Goal: Navigation & Orientation: Find specific page/section

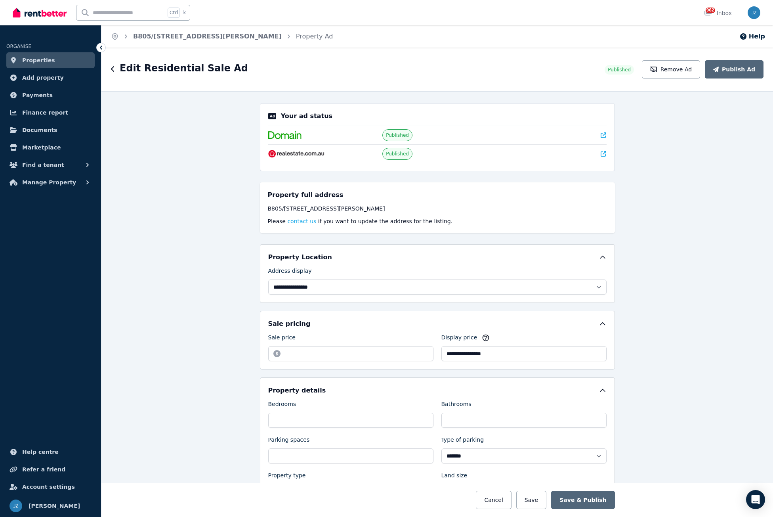
select select "**********"
click at [40, 58] on span "Properties" at bounding box center [38, 60] width 33 height 10
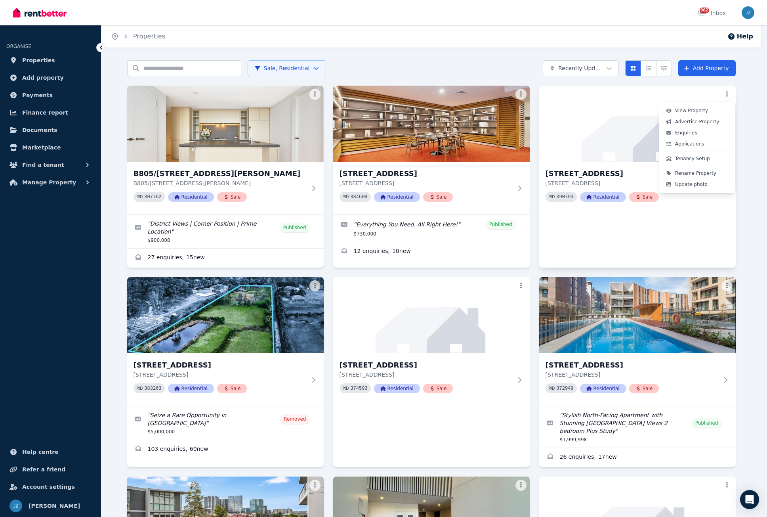
click at [730, 97] on html "Open main menu 962 Inbox Open user menu ORGANISE Properties Add property Paymen…" at bounding box center [383, 258] width 767 height 517
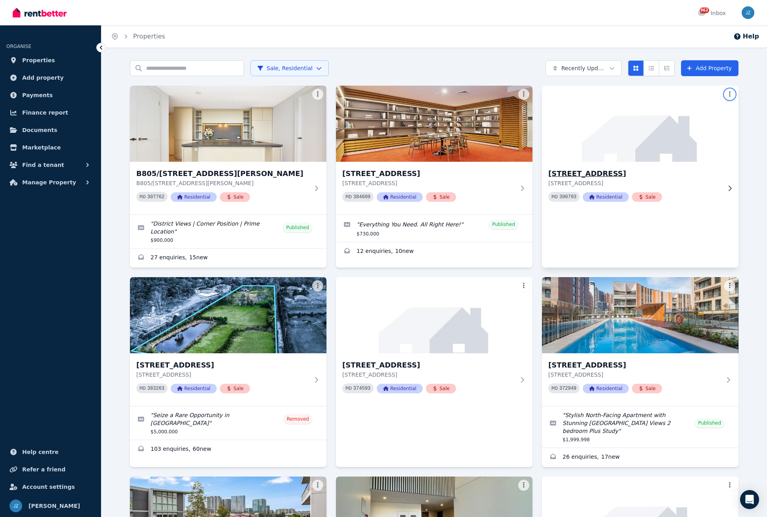
click at [736, 177] on html "Open main menu 962 Inbox Open user menu ORGANISE Properties Add property Paymen…" at bounding box center [383, 258] width 767 height 517
click at [728, 188] on icon at bounding box center [730, 188] width 8 height 6
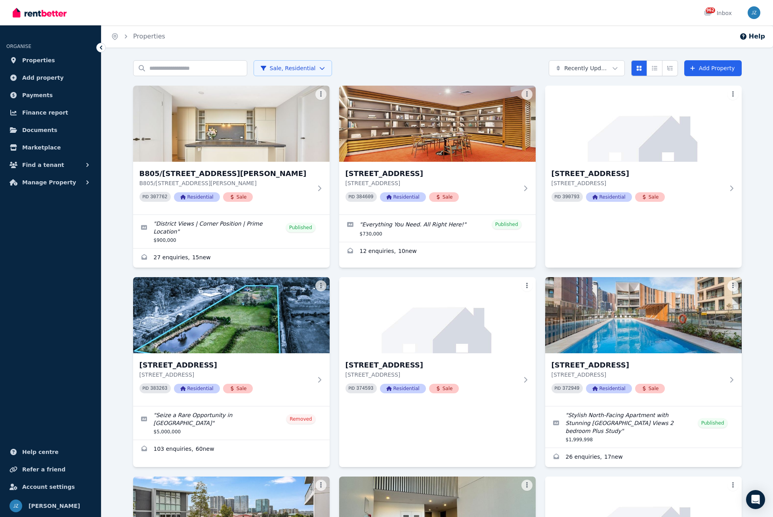
click at [729, 94] on html "Open main menu 962 Inbox Open user menu ORGANISE Properties Add property Paymen…" at bounding box center [386, 258] width 773 height 517
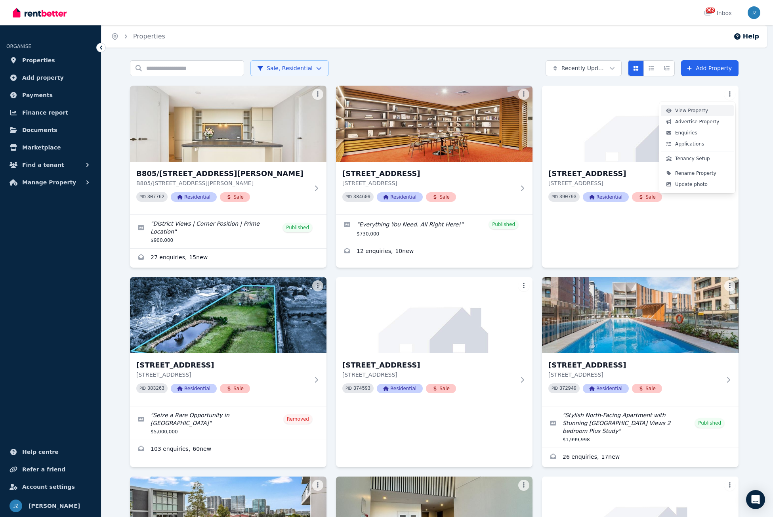
click at [692, 112] on span "View Property" at bounding box center [691, 110] width 33 height 6
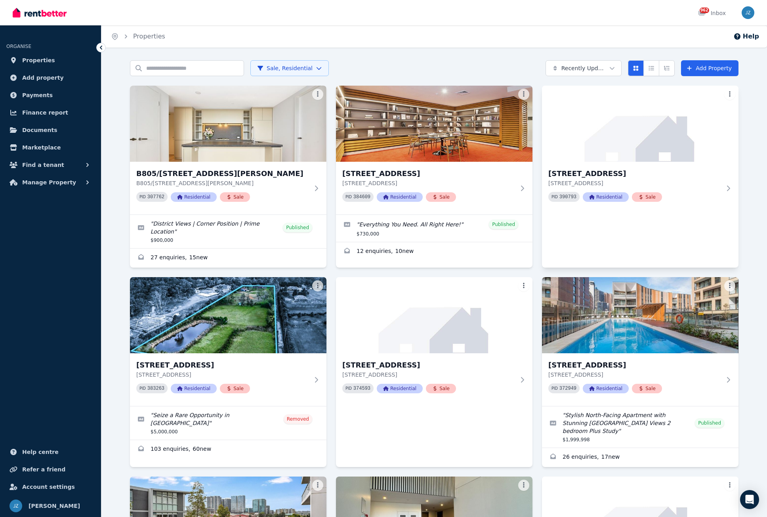
click at [728, 95] on html "Open main menu 962 Inbox Open user menu ORGANISE Properties Add property Paymen…" at bounding box center [383, 258] width 767 height 517
click at [743, 325] on html "Open main menu 962 Inbox Open user menu ORGANISE Properties Add property Paymen…" at bounding box center [383, 258] width 767 height 517
click at [201, 65] on input "Search properties" at bounding box center [187, 68] width 114 height 16
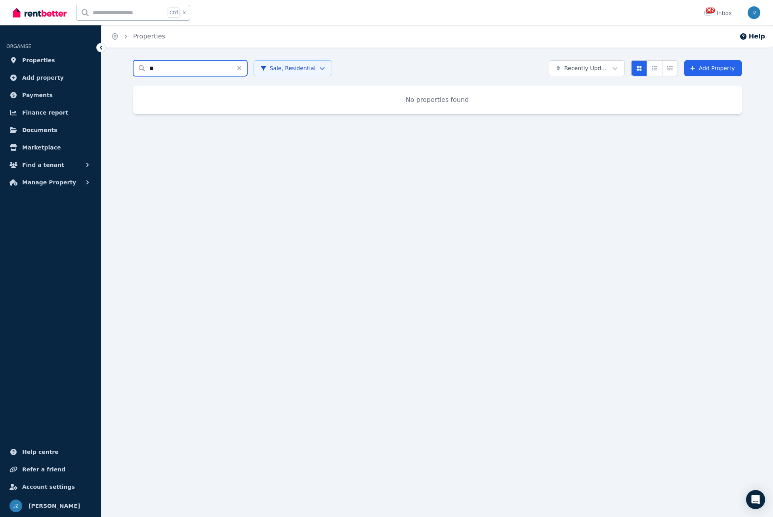
type input "*"
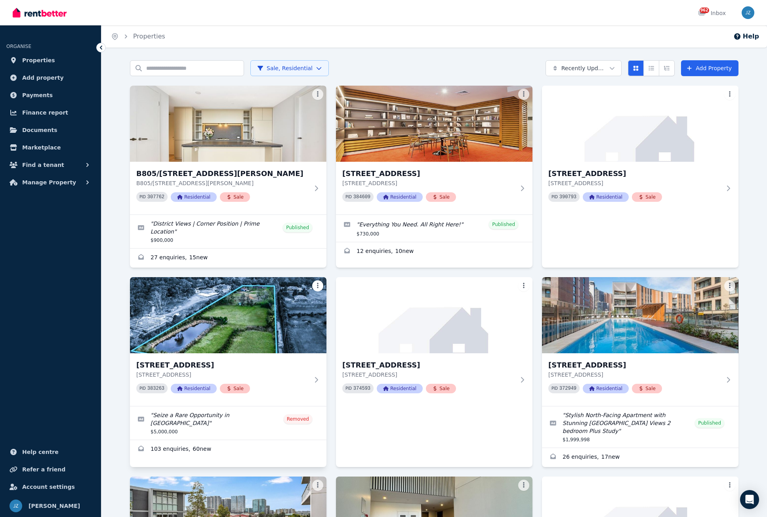
click at [319, 277] on html "Open main menu 962 Inbox Open user menu ORGANISE Properties Add property Paymen…" at bounding box center [383, 258] width 767 height 517
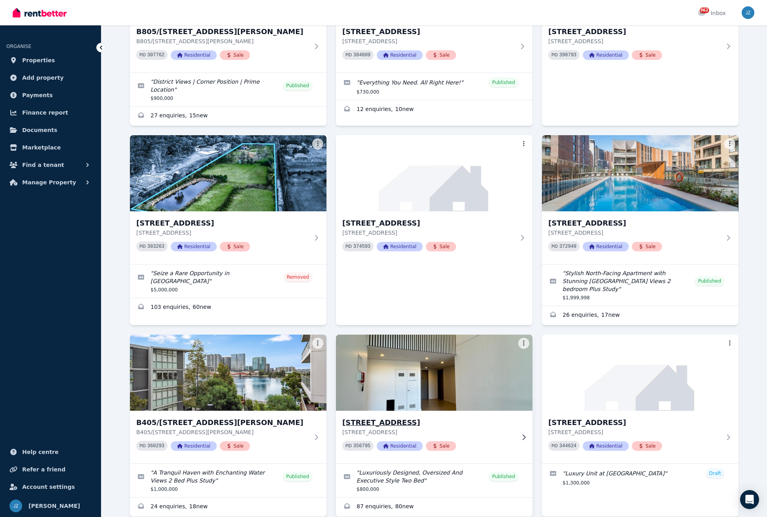
scroll to position [159, 0]
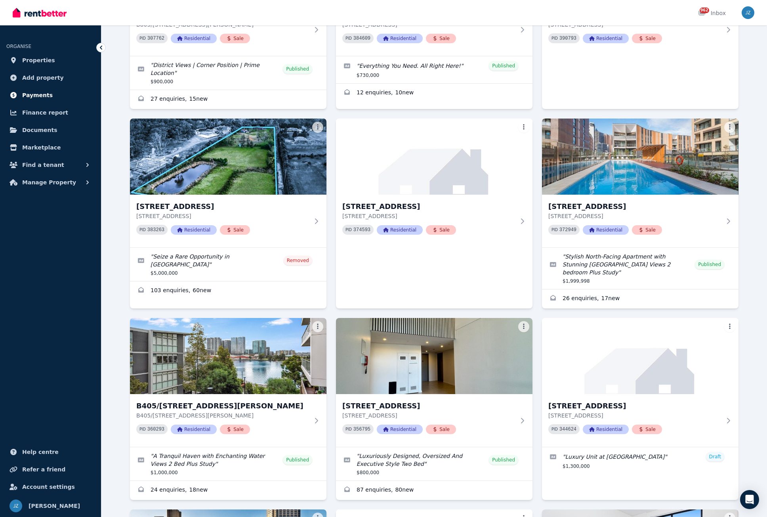
click at [29, 96] on span "Payments" at bounding box center [37, 95] width 31 height 10
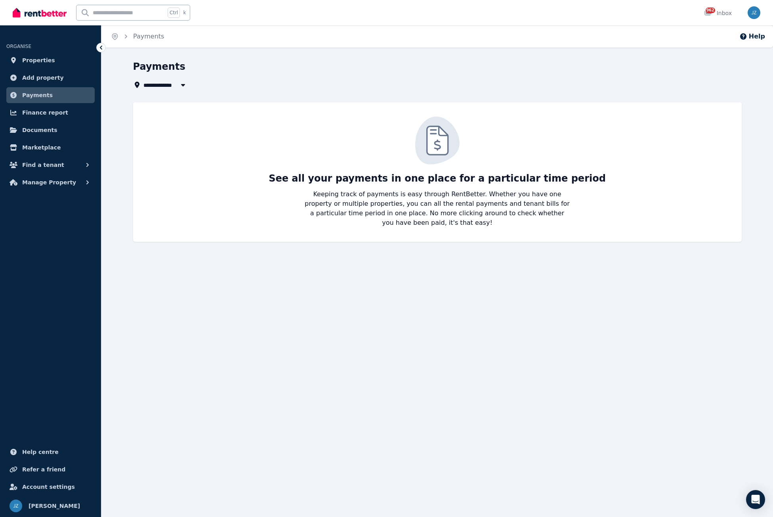
click at [153, 87] on span "All Properties" at bounding box center [168, 85] width 51 height 10
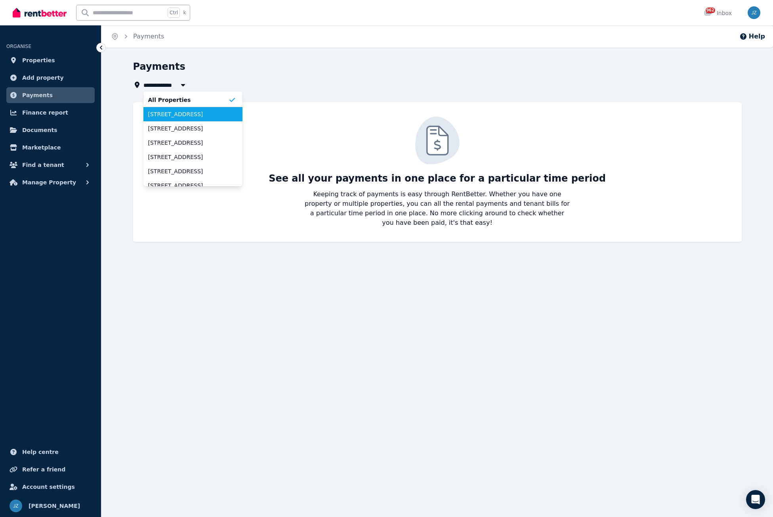
click at [159, 113] on span "13 Halifax St, Macquarie Park" at bounding box center [188, 114] width 80 height 8
type input "**********"
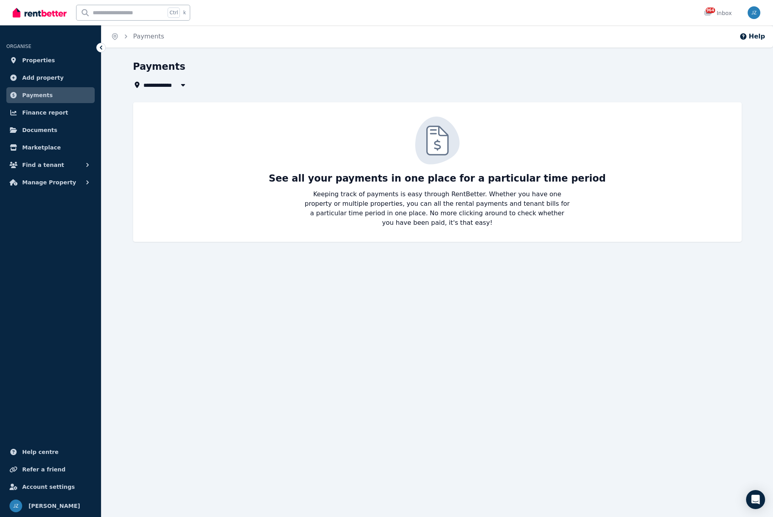
click at [41, 94] on span "Payments" at bounding box center [37, 95] width 31 height 10
click at [41, 113] on span "Finance report" at bounding box center [45, 113] width 46 height 10
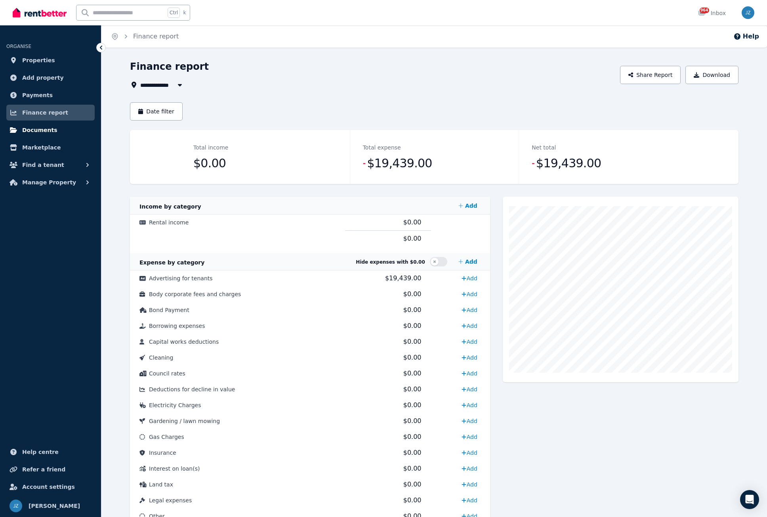
click at [42, 126] on span "Documents" at bounding box center [39, 130] width 35 height 10
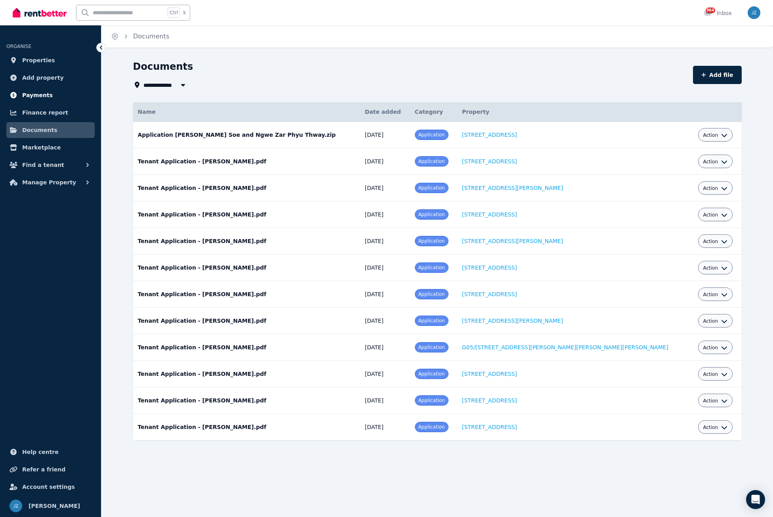
click at [37, 94] on span "Payments" at bounding box center [37, 95] width 31 height 10
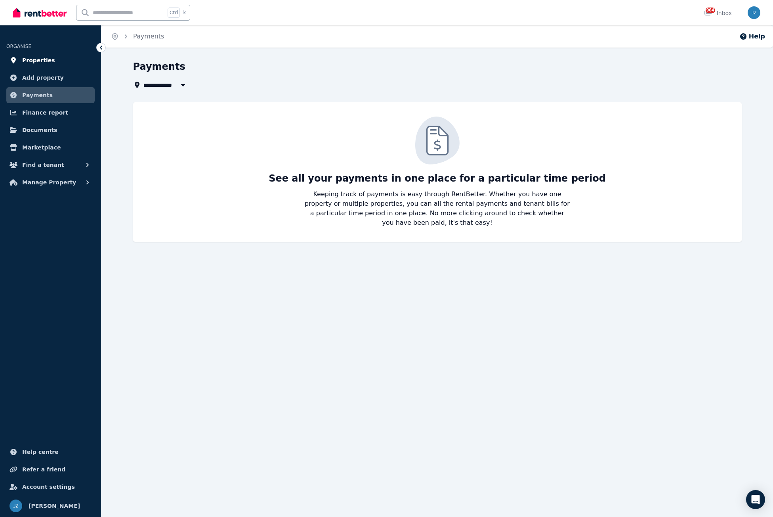
click at [31, 61] on span "Properties" at bounding box center [38, 60] width 33 height 10
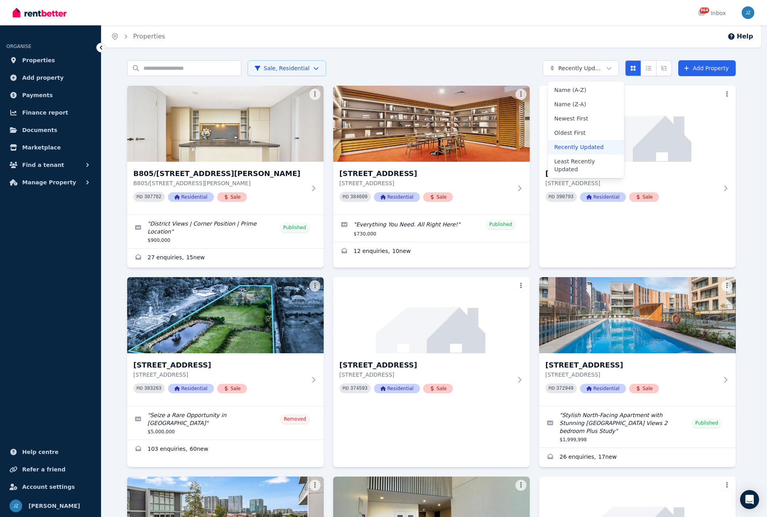
click at [614, 66] on html "Open main menu 964 Inbox Open user menu ORGANISE Properties Add property Paymen…" at bounding box center [383, 258] width 767 height 517
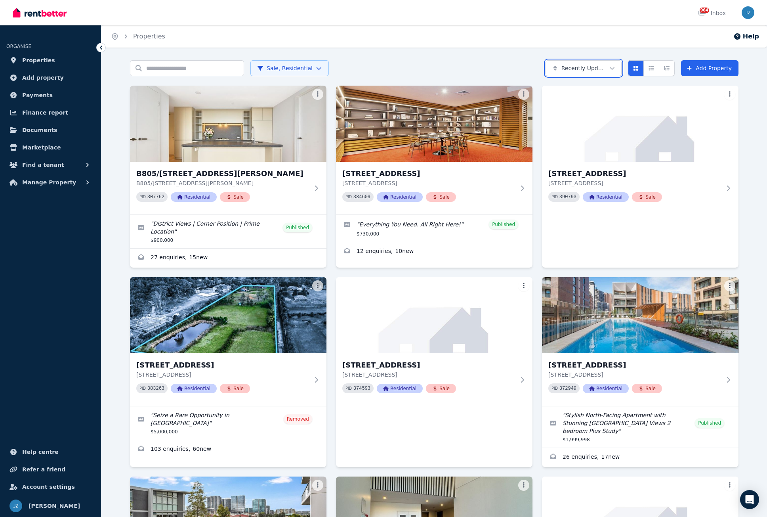
click at [279, 67] on html "Open main menu 964 Inbox Open user menu ORGANISE Properties Add property Paymen…" at bounding box center [383, 258] width 767 height 517
click at [303, 67] on html "Open main menu 964 Inbox Open user menu ORGANISE Properties Add property Paymen…" at bounding box center [383, 258] width 767 height 517
click at [612, 69] on html "Open main menu 964 Inbox Open user menu ORGANISE Properties Add property Paymen…" at bounding box center [383, 258] width 767 height 517
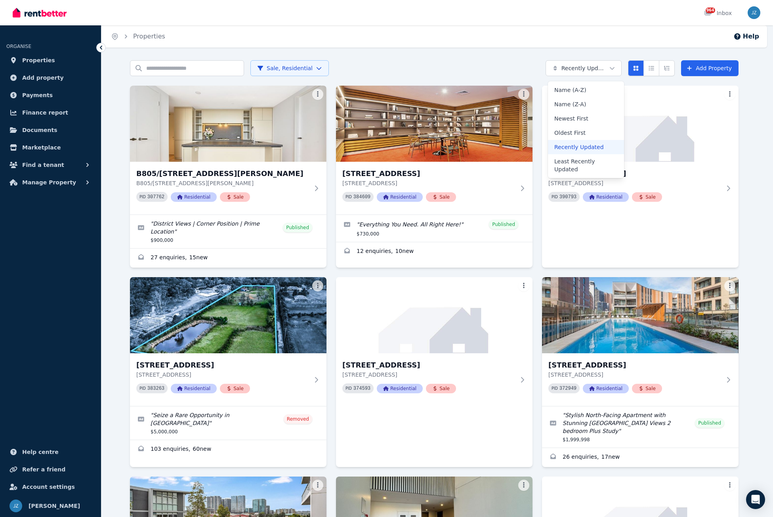
click at [612, 69] on html "Open main menu 964 Inbox Open user menu ORGANISE Properties Add property Paymen…" at bounding box center [386, 258] width 773 height 517
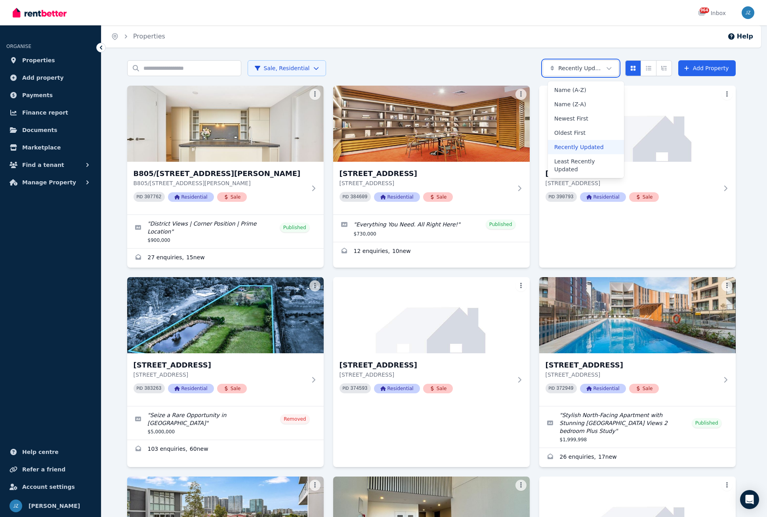
click at [402, 35] on html "Open main menu 964 Inbox Open user menu ORGANISE Properties Add property Paymen…" at bounding box center [383, 258] width 767 height 517
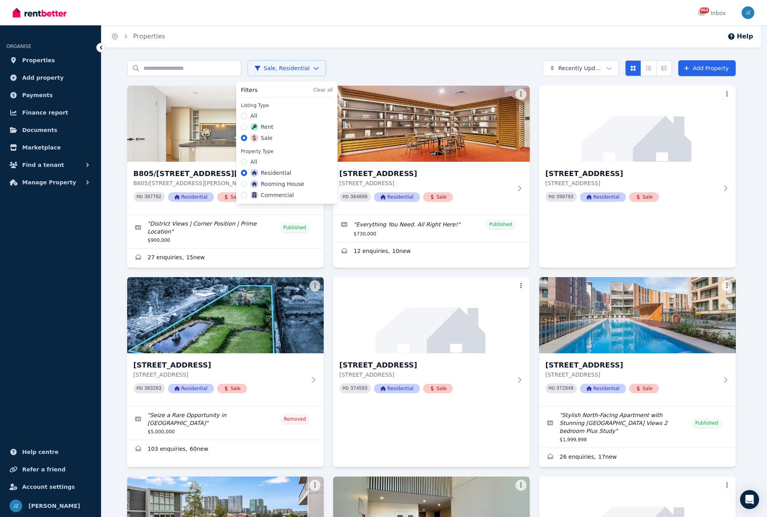
click at [276, 69] on html "Open main menu 964 Inbox Open user menu ORGANISE Properties Add property Paymen…" at bounding box center [383, 258] width 767 height 517
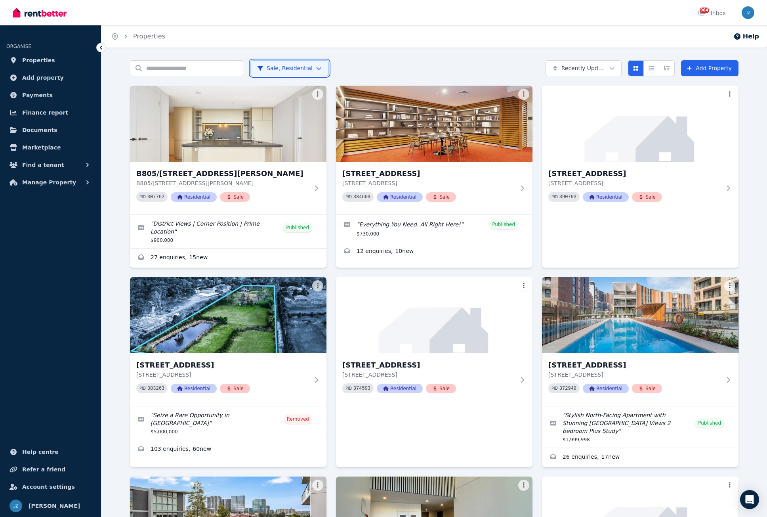
click at [749, 215] on html "Open main menu 964 Inbox Open user menu ORGANISE Properties Add property Paymen…" at bounding box center [383, 258] width 767 height 517
click at [731, 96] on html "Open main menu 964 Inbox Open user menu ORGANISE Properties Add property Paymen…" at bounding box center [383, 258] width 767 height 517
click at [752, 157] on html "Open main menu 964 Inbox Open user menu ORGANISE Properties Add property Paymen…" at bounding box center [383, 258] width 767 height 517
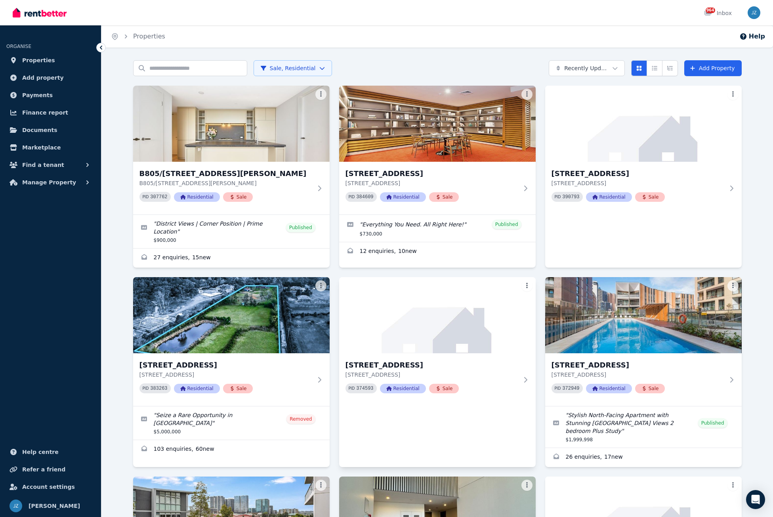
click at [524, 277] on html "Open main menu 964 Inbox Open user menu ORGANISE Properties Add property Paymen…" at bounding box center [386, 258] width 773 height 517
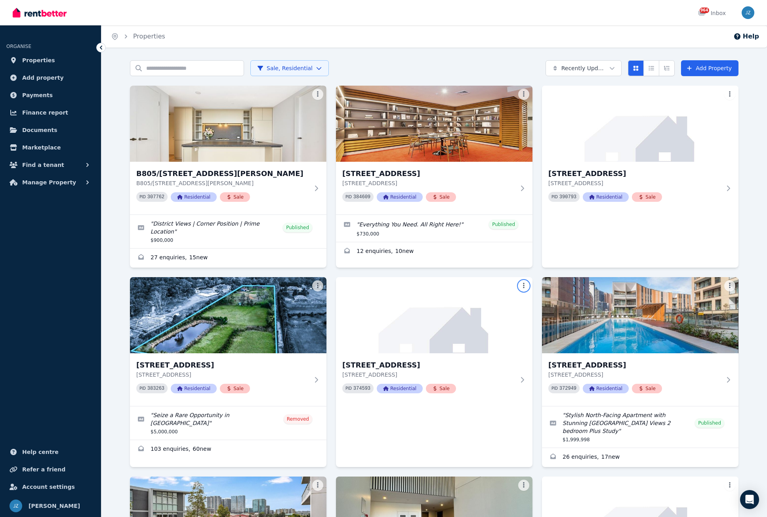
click at [754, 339] on html "Open main menu 964 Inbox Open user menu ORGANISE Properties Add property Paymen…" at bounding box center [383, 258] width 767 height 517
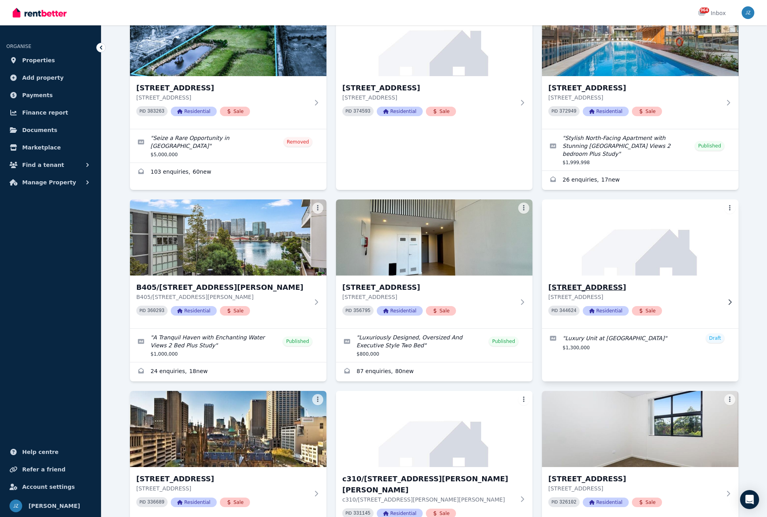
scroll to position [277, 0]
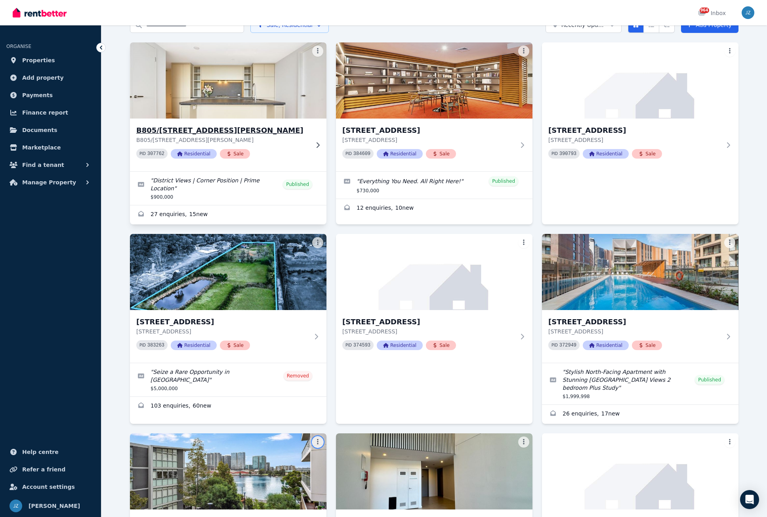
scroll to position [0, 0]
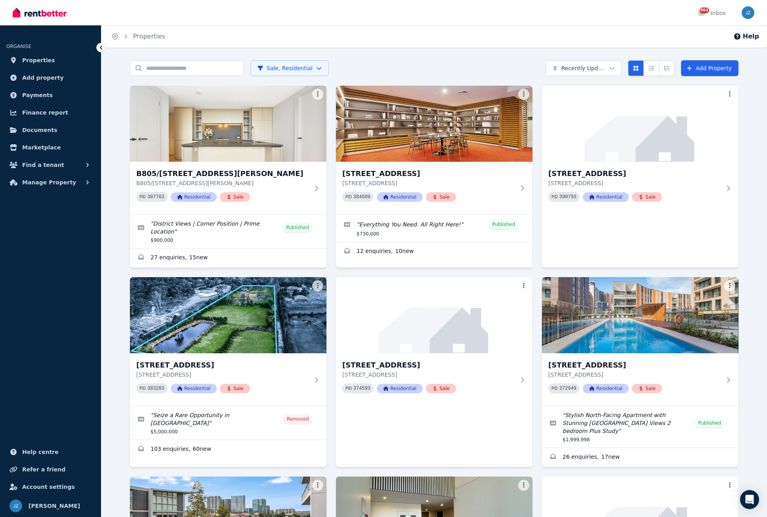
click at [273, 67] on html "Open main menu 964 Inbox Open user menu ORGANISE Properties Add property Paymen…" at bounding box center [383, 258] width 767 height 517
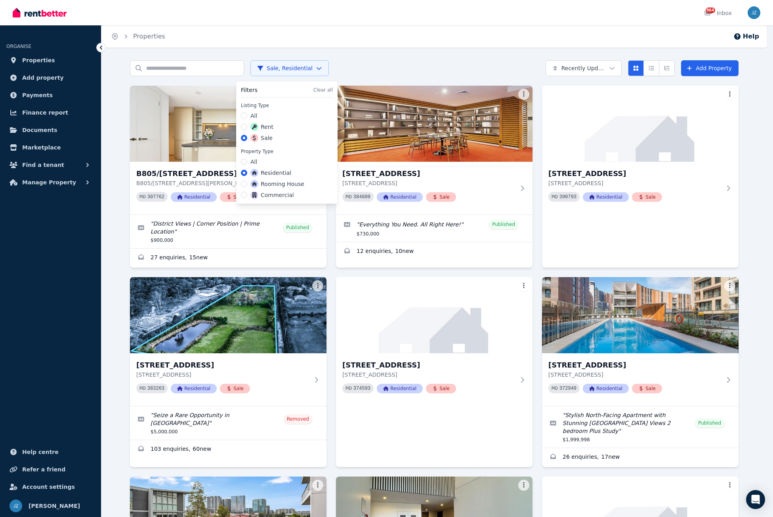
click at [252, 116] on label "All" at bounding box center [253, 116] width 7 height 8
click at [247, 116] on button "All" at bounding box center [244, 116] width 6 height 6
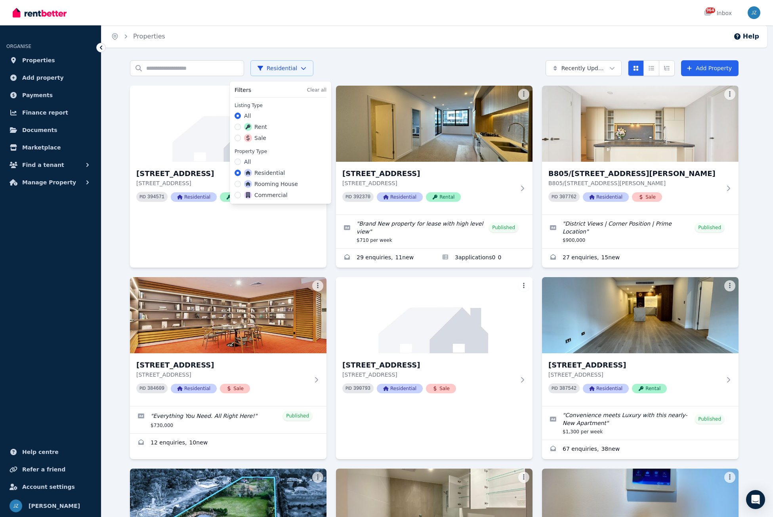
click at [236, 130] on div "Rent" at bounding box center [281, 127] width 92 height 8
click at [239, 126] on button "Rent" at bounding box center [238, 127] width 6 height 6
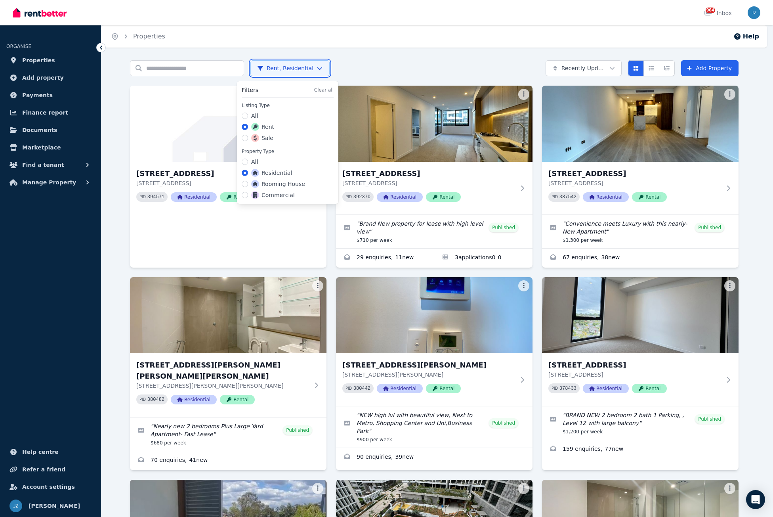
click at [763, 141] on html "Open main menu 964 Inbox Open user menu ORGANISE Properties Add property Paymen…" at bounding box center [386, 258] width 773 height 517
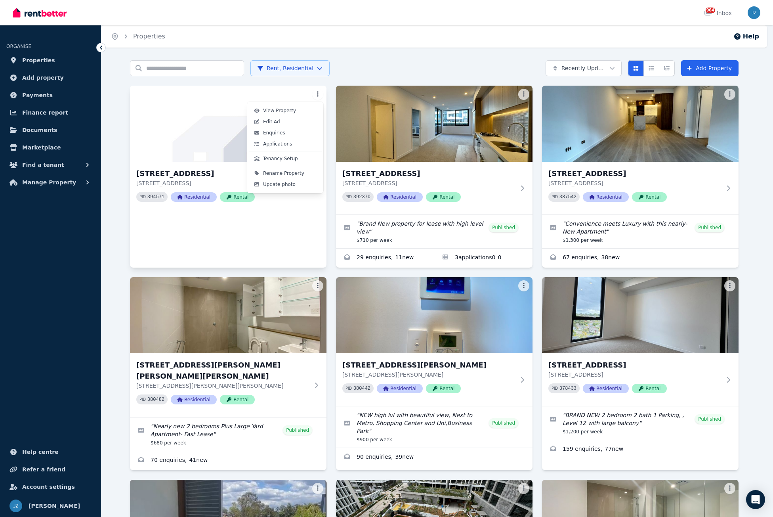
click at [317, 95] on html "Open main menu 964 Inbox Open user menu ORGANISE Properties Add property Paymen…" at bounding box center [386, 258] width 773 height 517
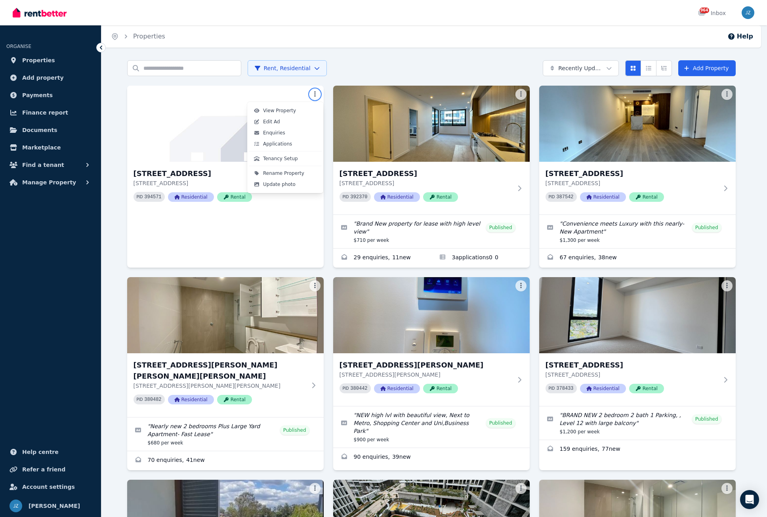
click at [355, 59] on html "Open main menu 964 Inbox Open user menu ORGANISE Properties Add property Paymen…" at bounding box center [383, 258] width 767 height 517
